Goal: Information Seeking & Learning: Learn about a topic

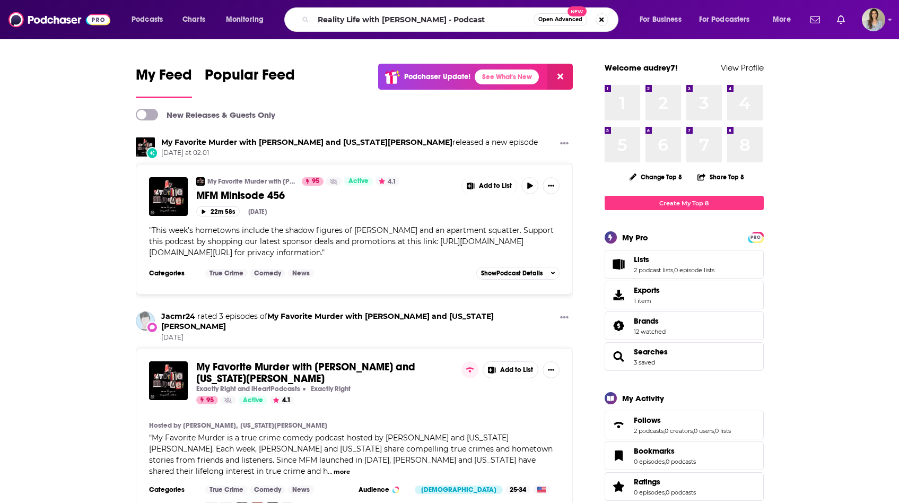
drag, startPoint x: 426, startPoint y: 20, endPoint x: 514, endPoint y: 25, distance: 87.7
click at [514, 25] on input "Reality Life with [PERSON_NAME] - Podcast" at bounding box center [424, 19] width 220 height 17
type input "Reality Life with [PERSON_NAME]"
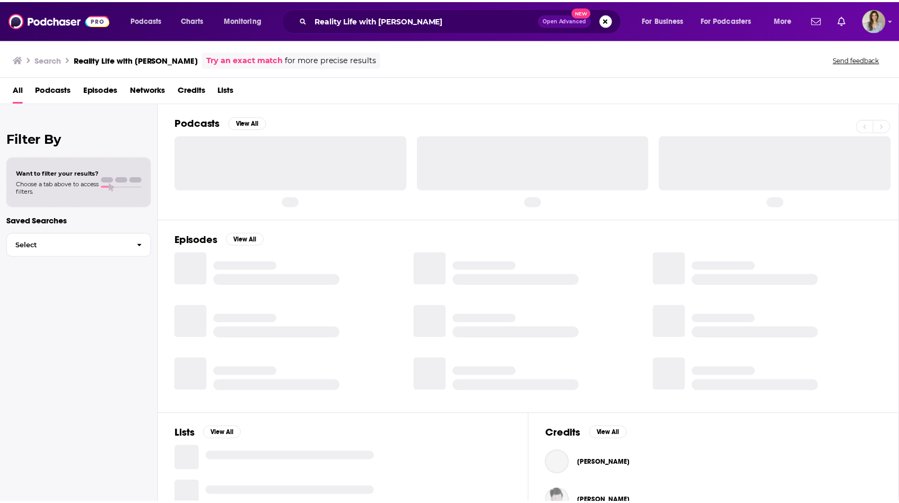
scroll to position [34, 0]
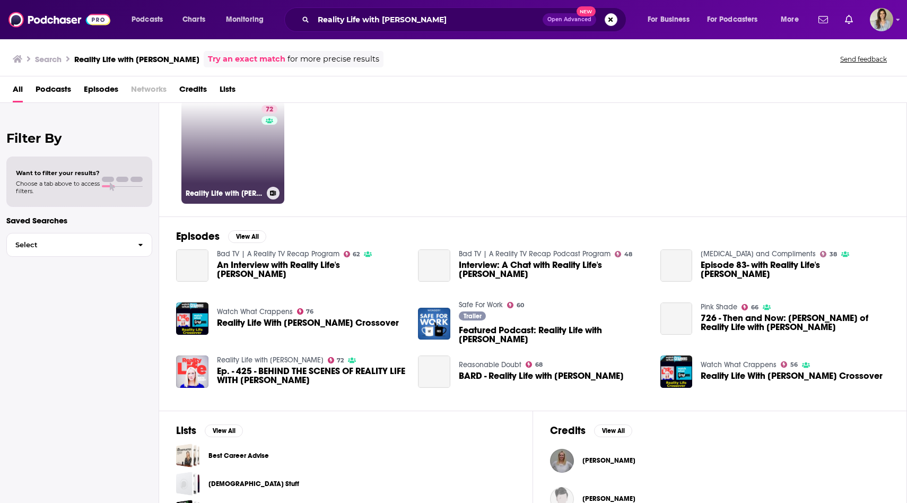
click at [230, 144] on link "72 Reality Life with [PERSON_NAME]" at bounding box center [232, 152] width 103 height 103
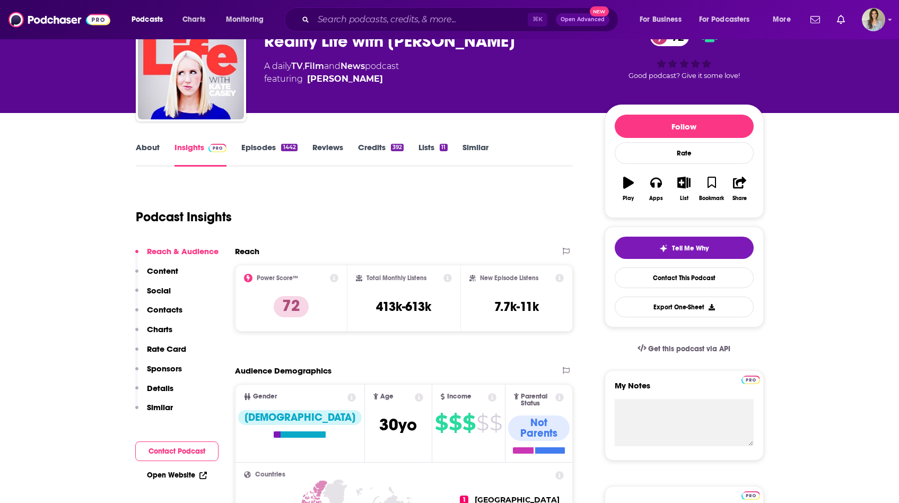
scroll to position [52, 0]
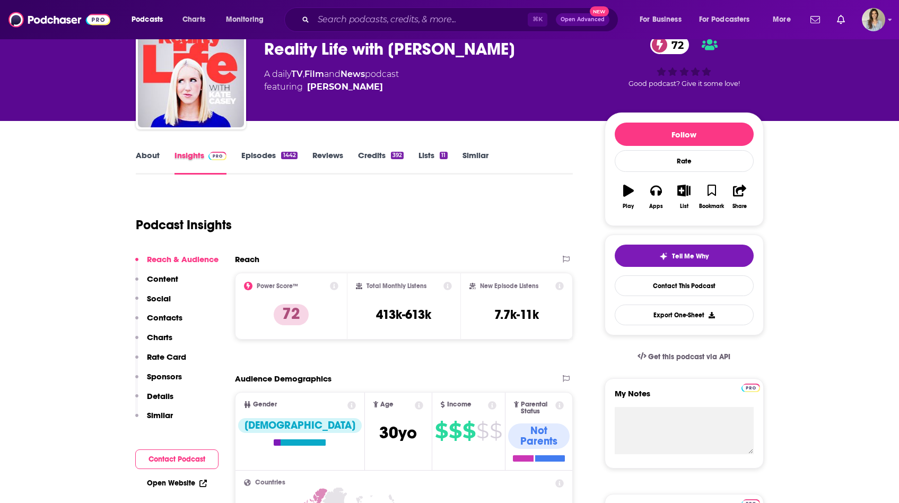
click at [235, 156] on div "Insights" at bounding box center [208, 162] width 67 height 24
click at [272, 155] on link "Episodes 1442" at bounding box center [269, 162] width 56 height 24
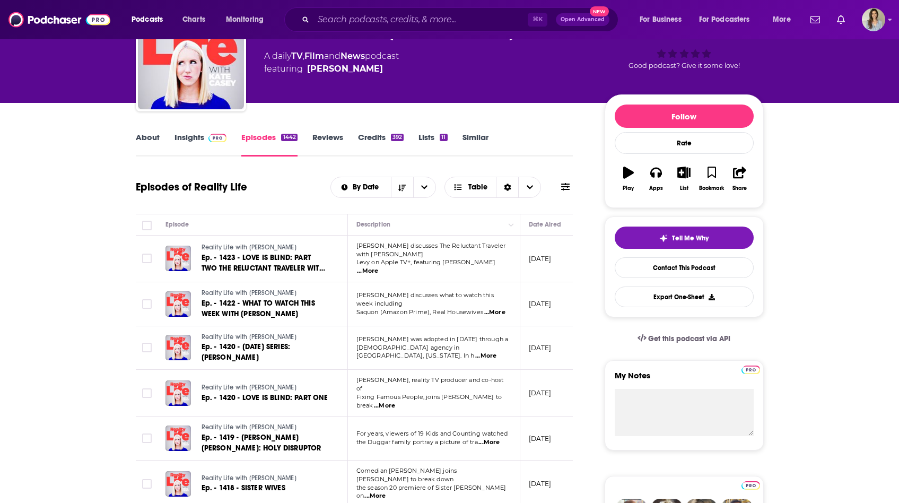
scroll to position [6, 0]
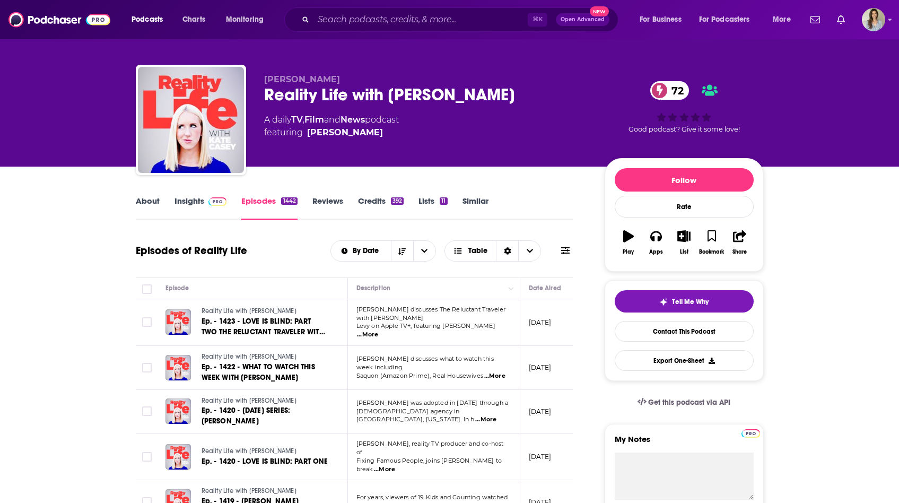
click at [261, 213] on link "Episodes 1442" at bounding box center [269, 208] width 56 height 24
click at [191, 211] on link "Insights" at bounding box center [201, 208] width 53 height 24
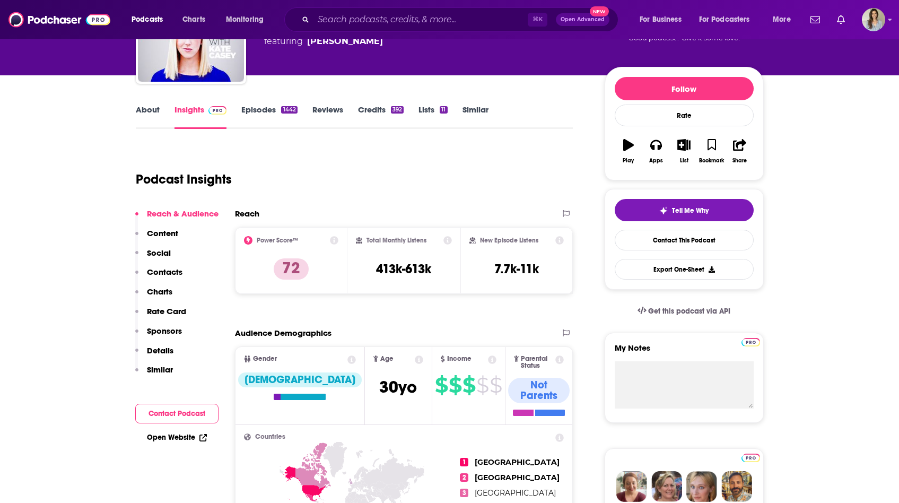
scroll to position [95, 0]
